Goal: Use online tool/utility

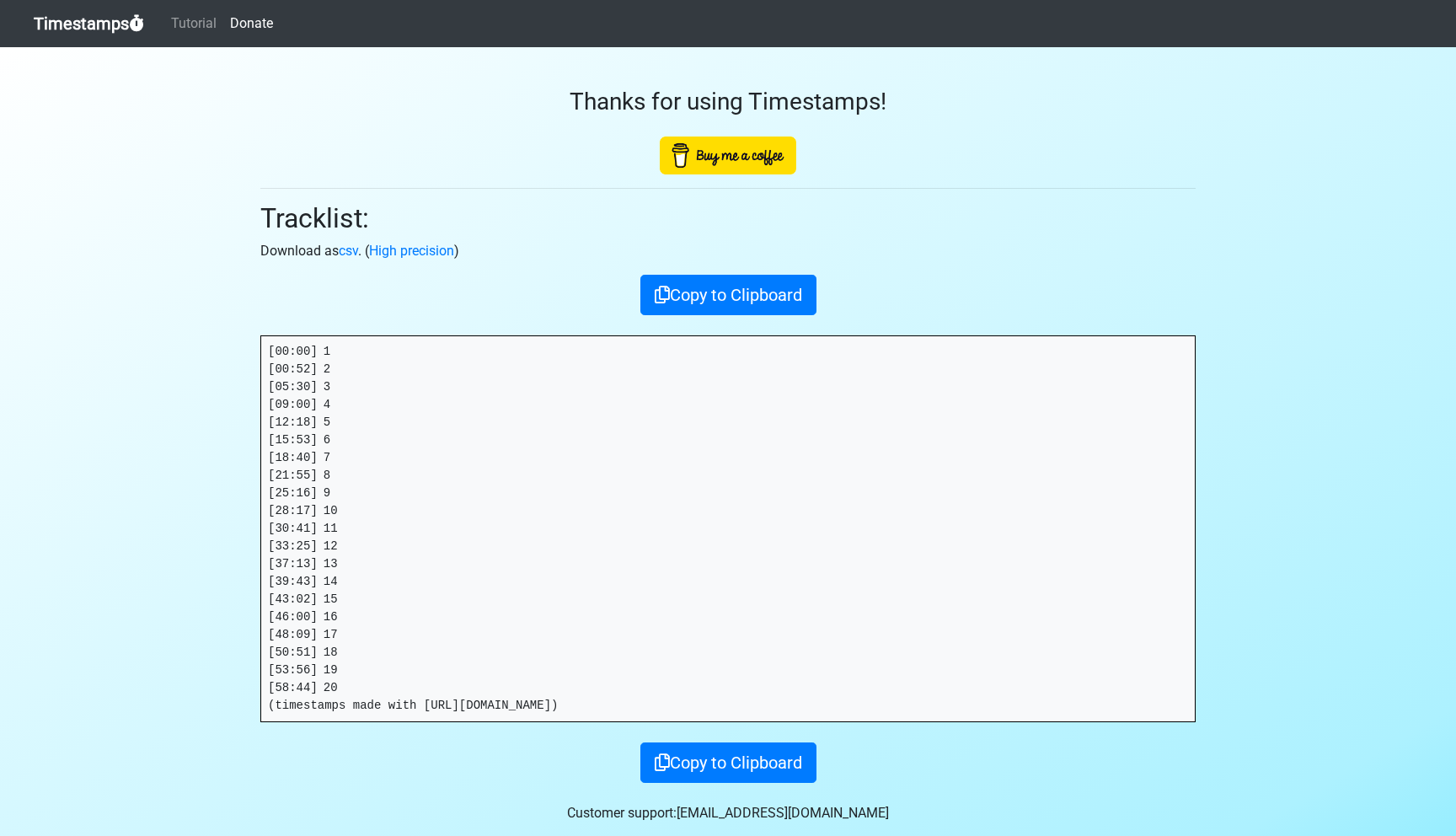
scroll to position [3, 0]
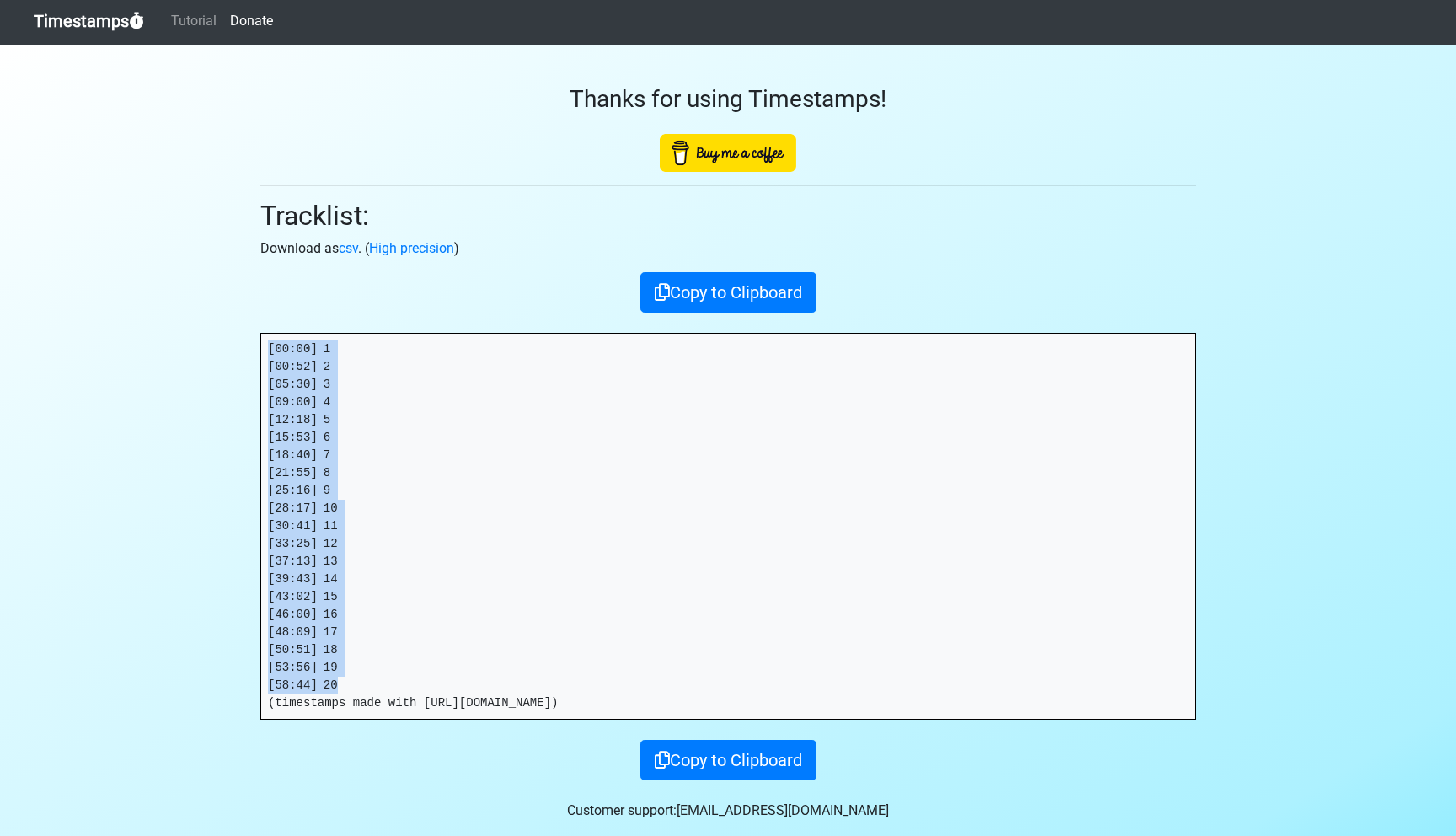
click at [92, 20] on link "Timestamps" at bounding box center [88, 21] width 111 height 33
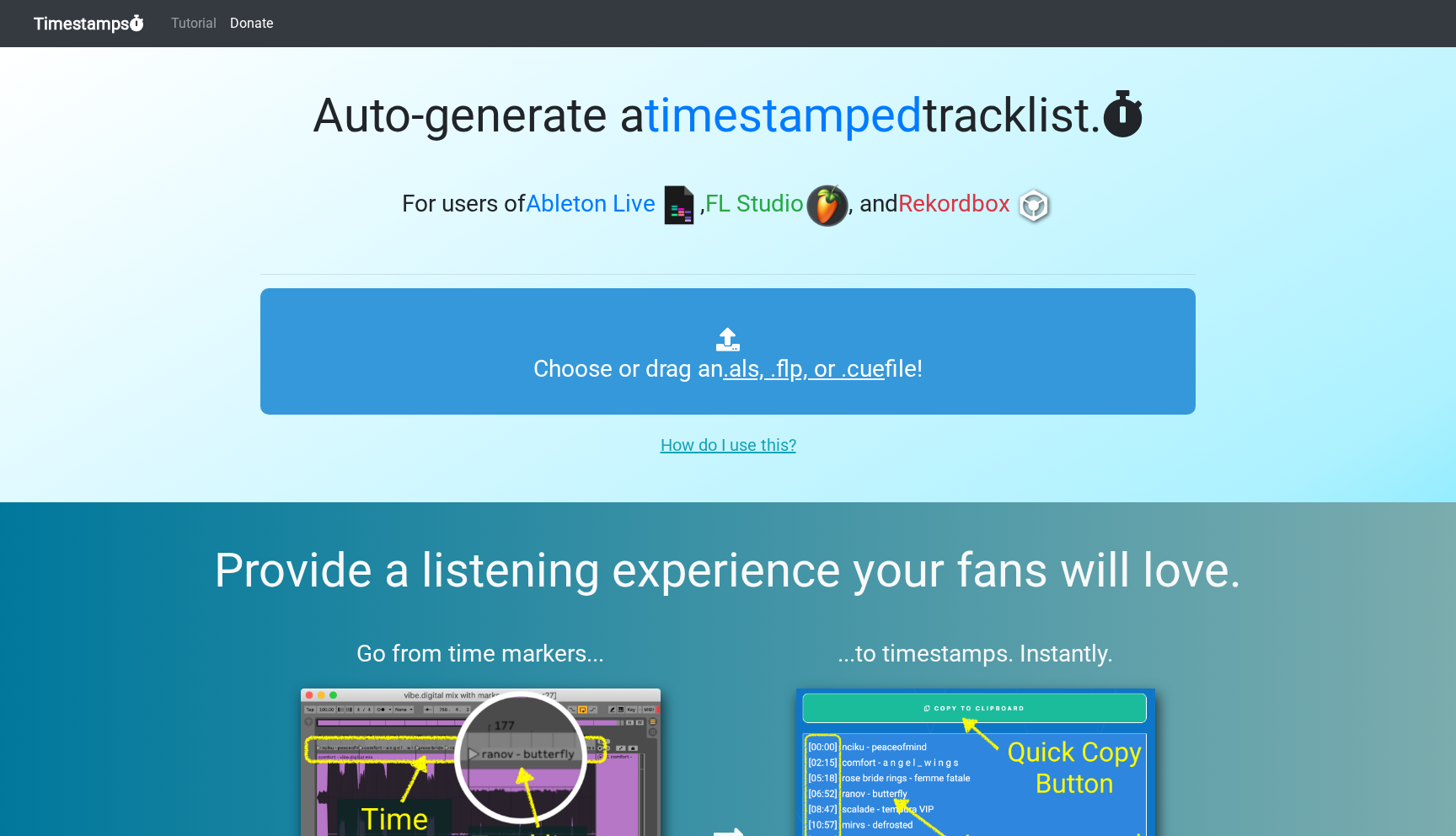
type input "C:\fakepath\ITMXL_PLAYLIST_046_IMPACT_20251010.als"
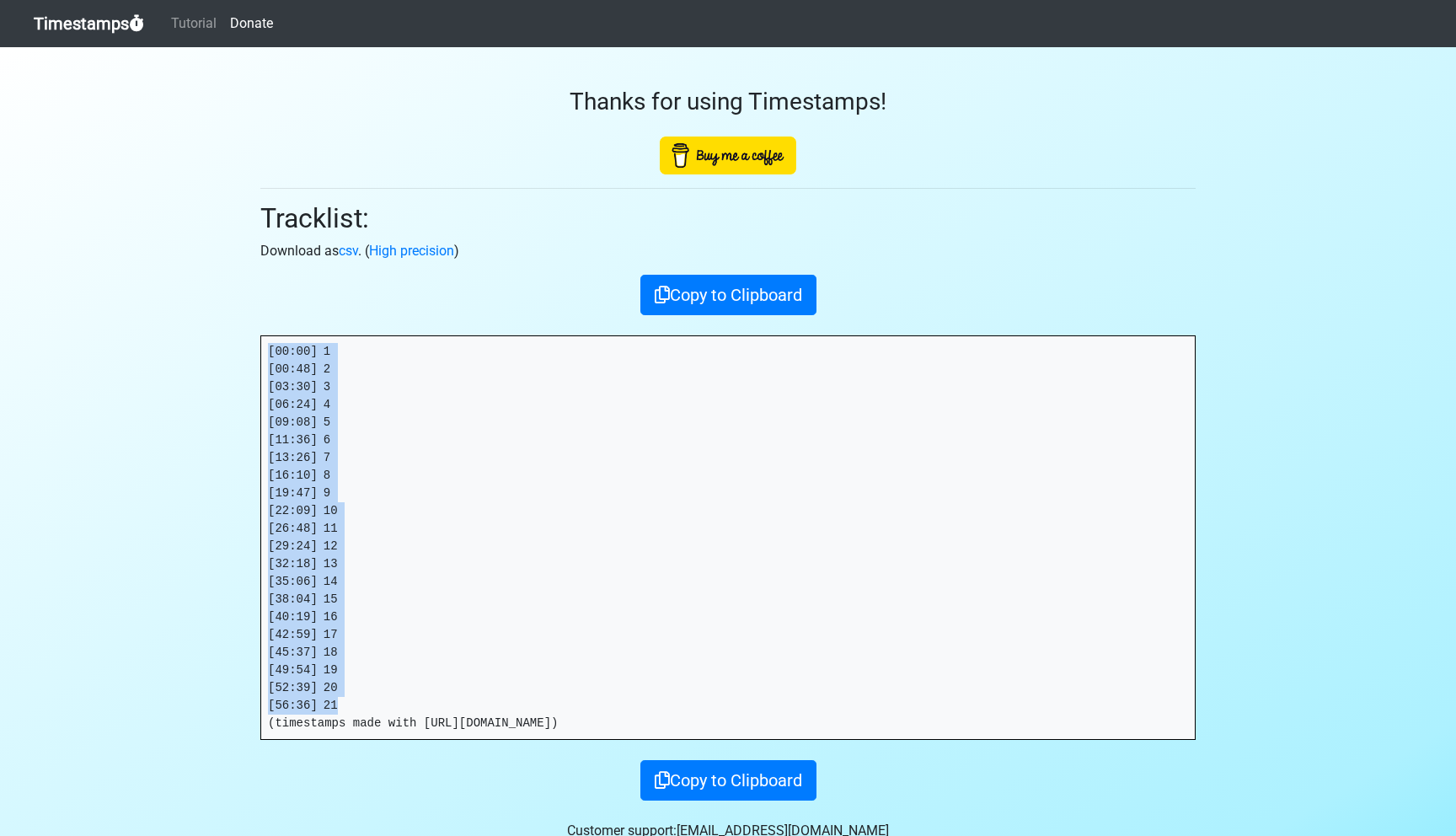
drag, startPoint x: 268, startPoint y: 347, endPoint x: 391, endPoint y: 710, distance: 383.3
click at [391, 710] on pre "[00:00] 1 [00:48] 2 [03:30] 3 [06:24] 4 [09:08] 5 [11:36] 6 [13:26] 7 [16:10] 8…" at bounding box center [728, 537] width 934 height 402
copy pre "[00:00] 1 [00:48] 2 [03:30] 3 [06:24] 4 [09:08] 5 [11:36] 6 [13:26] 7 [16:10] 8…"
